Goal: Task Accomplishment & Management: Complete application form

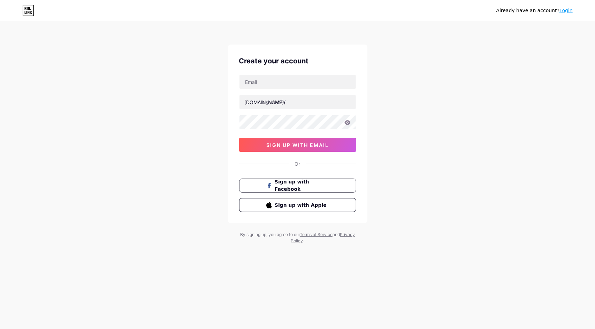
drag, startPoint x: 308, startPoint y: 91, endPoint x: 308, endPoint y: 79, distance: 11.9
click at [308, 90] on div "[DOMAIN_NAME]/ sign up with email" at bounding box center [297, 113] width 117 height 77
click at [308, 78] on input "text" at bounding box center [297, 82] width 116 height 14
type input "[EMAIL_ADDRESS][DOMAIN_NAME]"
click at [274, 104] on input "text" at bounding box center [297, 102] width 116 height 14
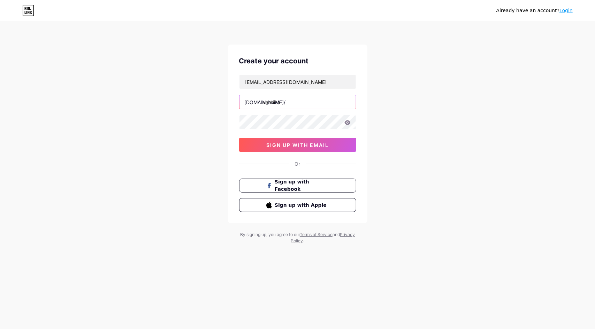
type input "vannisa"
click at [316, 149] on button "sign up with email" at bounding box center [297, 145] width 117 height 14
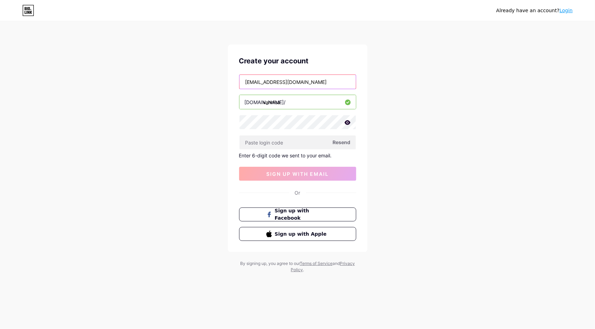
click at [316, 85] on input "[EMAIL_ADDRESS][DOMAIN_NAME]" at bounding box center [297, 82] width 116 height 14
drag, startPoint x: 271, startPoint y: 80, endPoint x: 274, endPoint y: 109, distance: 29.0
click at [271, 81] on input "[EMAIL_ADDRESS][DOMAIN_NAME]" at bounding box center [297, 82] width 116 height 14
type input "[EMAIL_ADDRESS][DOMAIN_NAME]"
click at [343, 140] on span "Resend" at bounding box center [342, 142] width 18 height 7
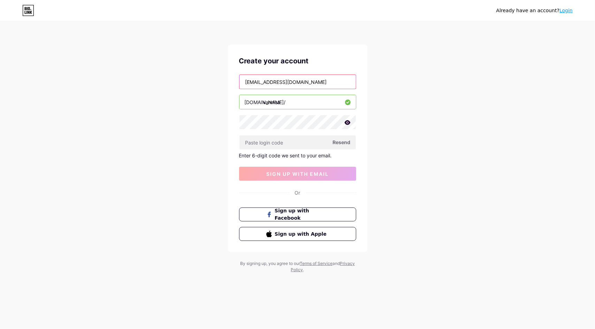
click at [306, 86] on input "[EMAIL_ADDRESS][DOMAIN_NAME]" at bounding box center [297, 82] width 116 height 14
drag, startPoint x: 216, startPoint y: 83, endPoint x: 200, endPoint y: 83, distance: 16.0
click at [200, 83] on div "Already have an account? Login Create your account [EMAIL_ADDRESS][DOMAIN_NAME]…" at bounding box center [297, 147] width 595 height 295
click at [343, 140] on span "Resend" at bounding box center [342, 142] width 18 height 7
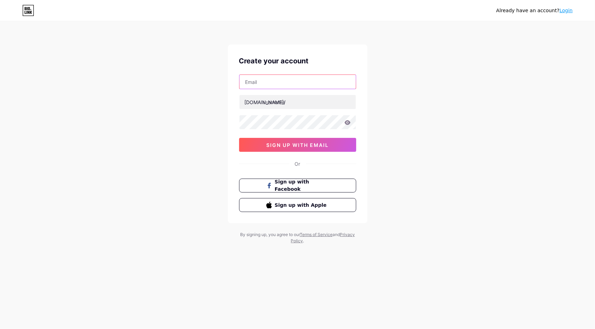
click at [292, 82] on input "text" at bounding box center [297, 82] width 116 height 14
paste input "[EMAIL_ADDRESS][DOMAIN_NAME]"
type input "[EMAIL_ADDRESS][DOMAIN_NAME]"
click at [296, 101] on input "text" at bounding box center [297, 102] width 116 height 14
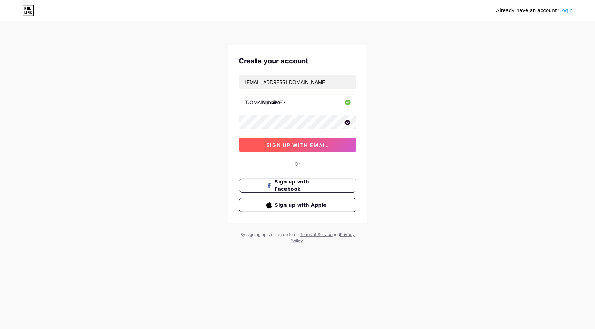
click at [319, 145] on span "sign up with email" at bounding box center [297, 145] width 62 height 6
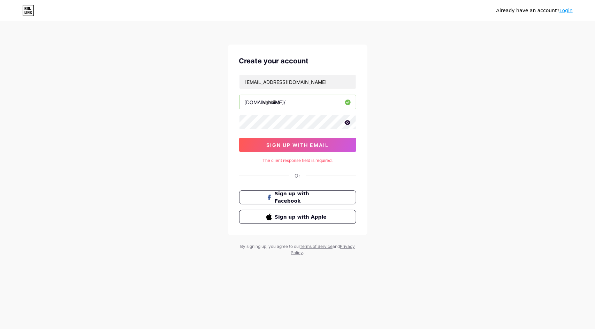
click at [348, 122] on icon at bounding box center [347, 122] width 6 height 5
click at [323, 138] on button "sign up with email" at bounding box center [297, 145] width 117 height 14
click at [321, 145] on span "sign up with email" at bounding box center [297, 145] width 62 height 6
click at [306, 144] on span "sign up with email" at bounding box center [297, 145] width 62 height 6
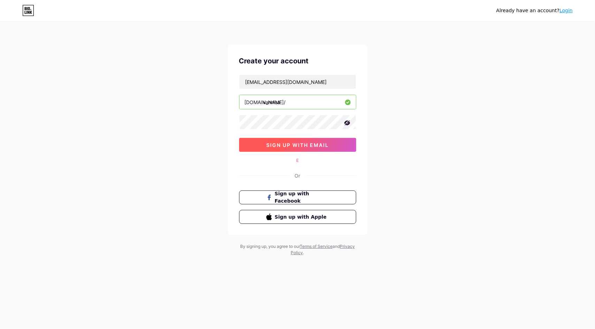
click at [306, 144] on span "sign up with email" at bounding box center [297, 145] width 62 height 6
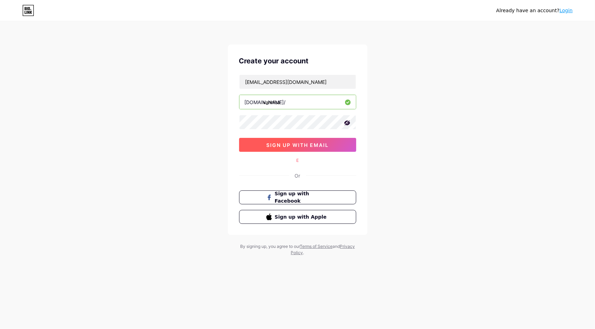
click at [306, 144] on span "sign up with email" at bounding box center [297, 145] width 62 height 6
click at [311, 174] on div "Or" at bounding box center [297, 175] width 117 height 7
click at [310, 139] on button "sign up with email" at bounding box center [297, 145] width 117 height 14
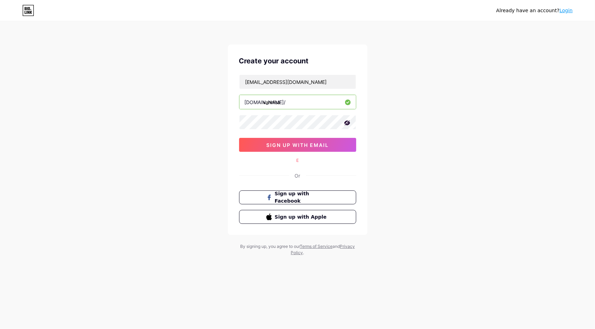
click at [348, 124] on icon at bounding box center [347, 123] width 6 height 5
click at [335, 148] on button "sign up with email" at bounding box center [297, 145] width 117 height 14
click at [288, 106] on input "vannisa" at bounding box center [297, 102] width 116 height 14
type input "vannisadc"
click at [295, 148] on button "sign up with email" at bounding box center [297, 145] width 117 height 14
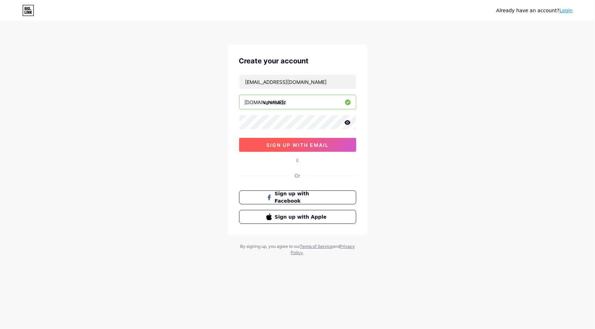
click at [294, 145] on span "sign up with email" at bounding box center [297, 145] width 62 height 6
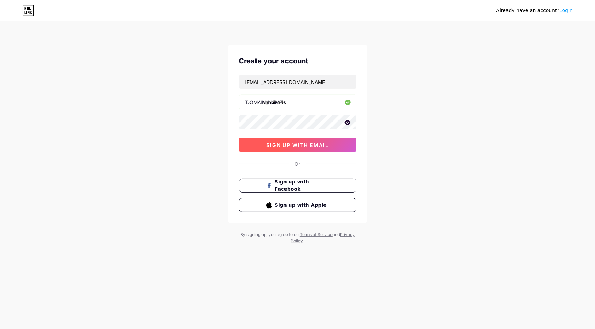
click at [305, 146] on span "sign up with email" at bounding box center [297, 145] width 62 height 6
